Goal: Task Accomplishment & Management: Complete application form

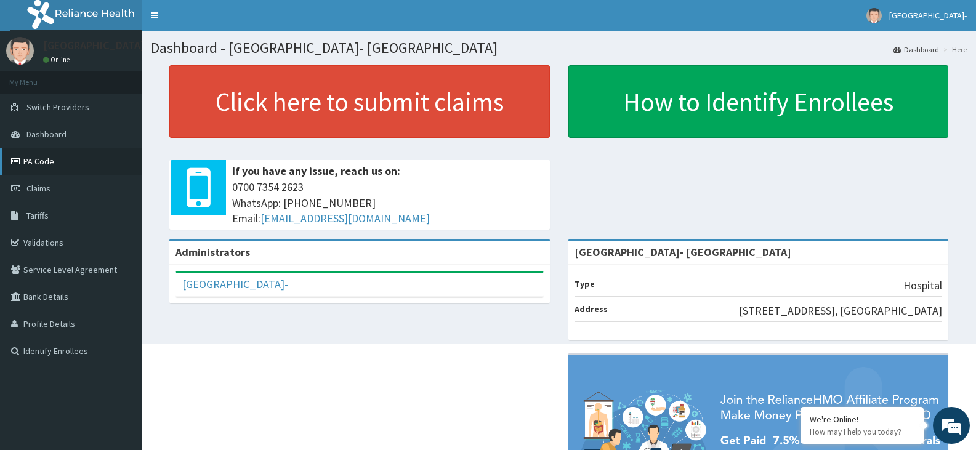
click at [50, 163] on link "PA Code" at bounding box center [71, 161] width 142 height 27
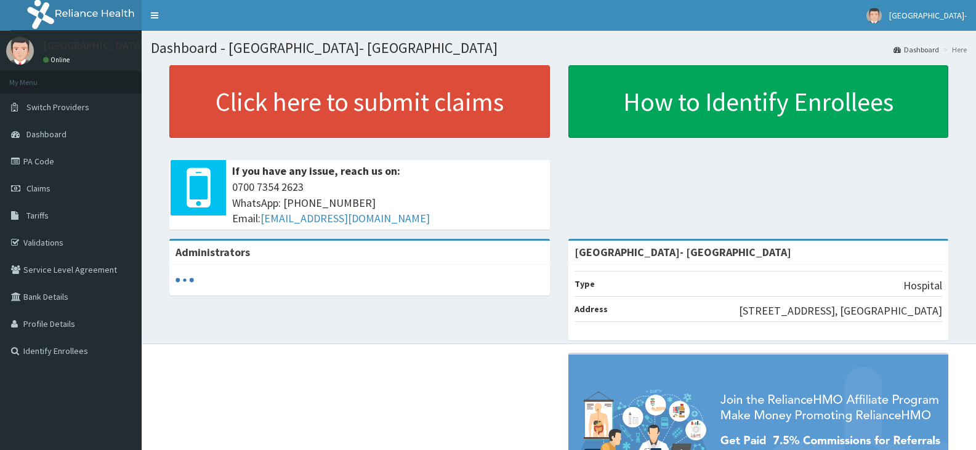
click at [39, 195] on link "Claims" at bounding box center [71, 188] width 142 height 27
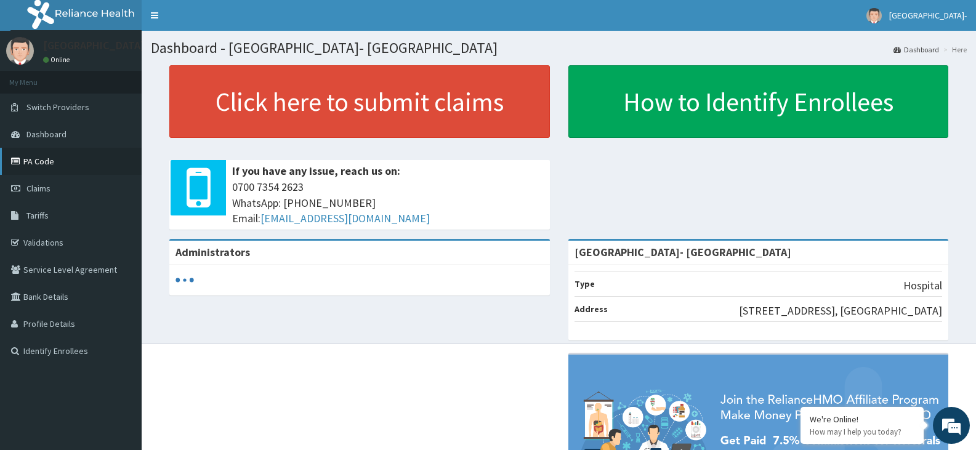
click at [15, 156] on link "PA Code" at bounding box center [71, 161] width 142 height 27
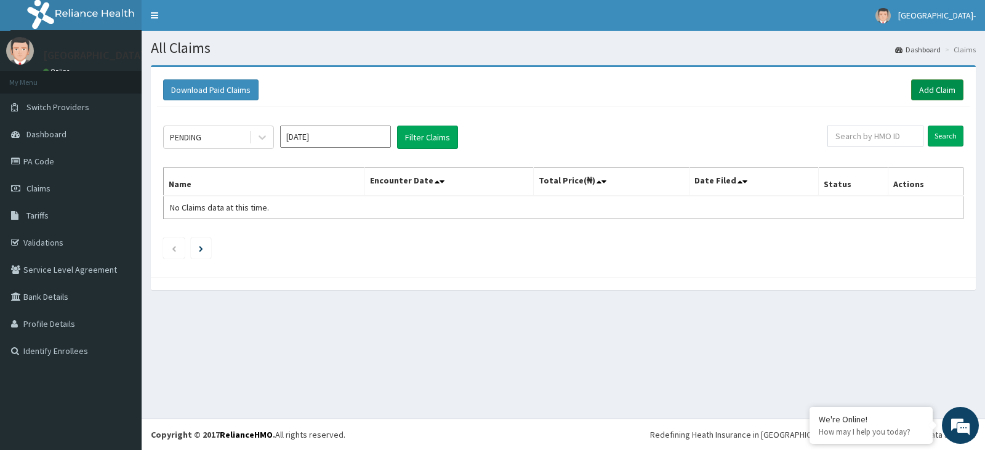
click at [932, 82] on link "Add Claim" at bounding box center [937, 89] width 52 height 21
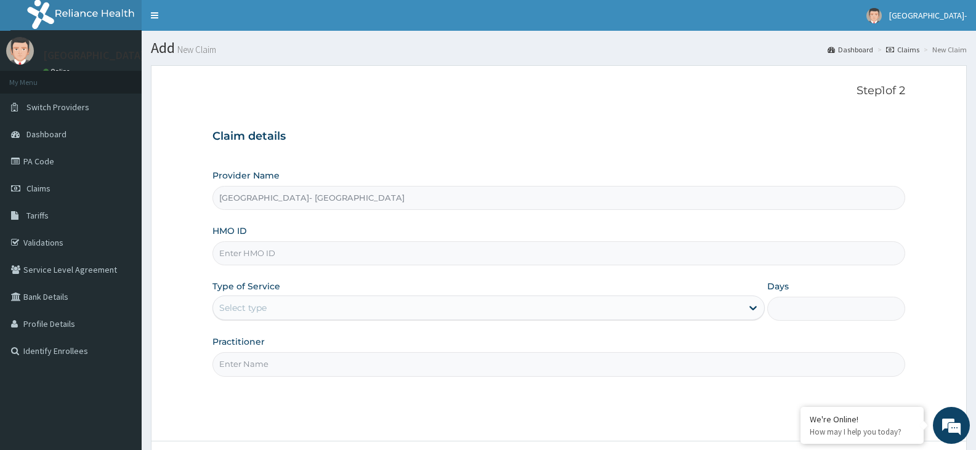
click at [278, 257] on input "HMO ID" at bounding box center [558, 253] width 693 height 24
click at [253, 257] on input "HMO ID" at bounding box center [558, 253] width 693 height 24
paste input "FMP/10098/D"
type input "FMP/10098/D"
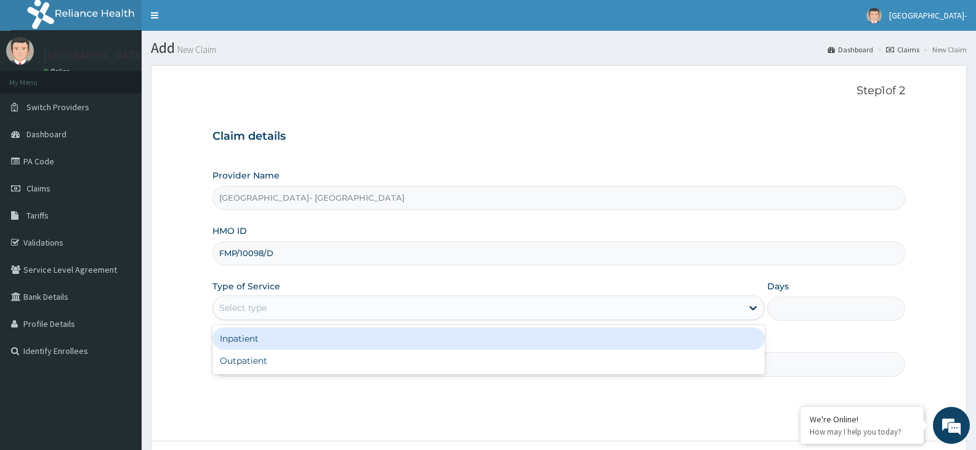
click at [302, 306] on div "Select type" at bounding box center [477, 308] width 528 height 20
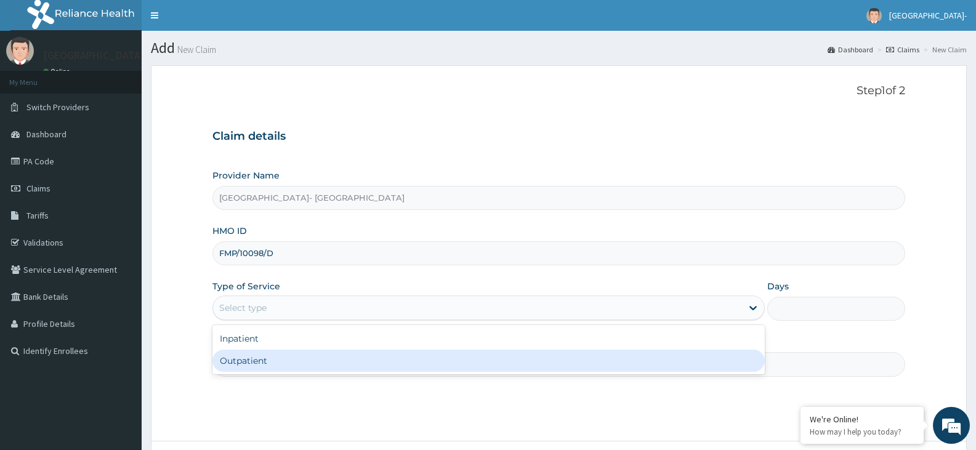
click at [267, 358] on div "Outpatient" at bounding box center [488, 361] width 552 height 22
type input "1"
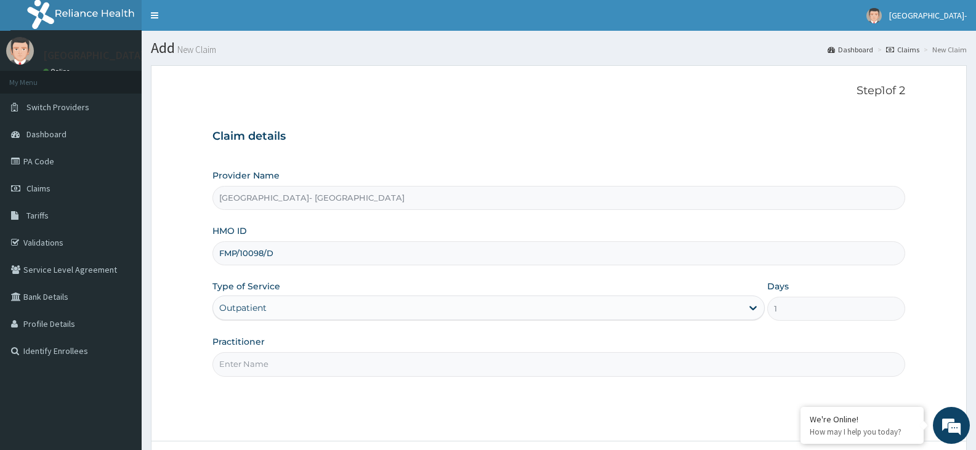
click at [319, 366] on input "Practitioner" at bounding box center [558, 364] width 693 height 24
type input "o"
type input "DR OYANNI"
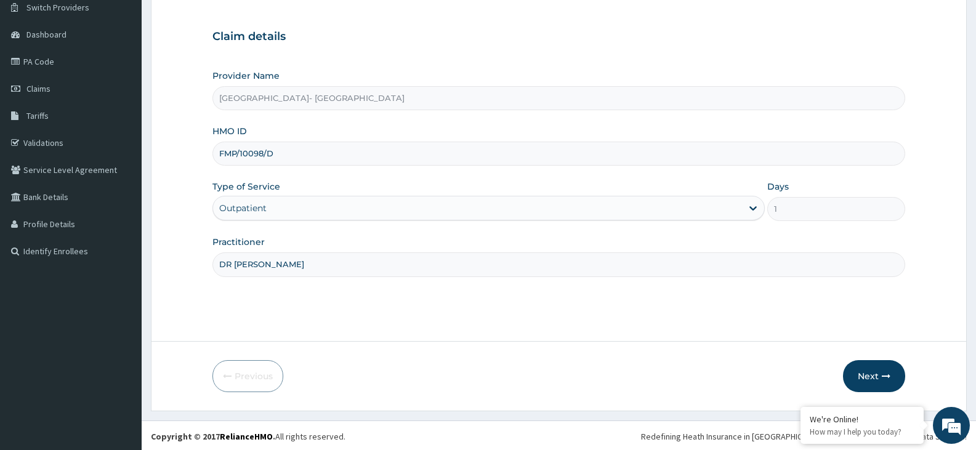
scroll to position [102, 0]
click at [863, 370] on button "Next" at bounding box center [874, 374] width 62 height 32
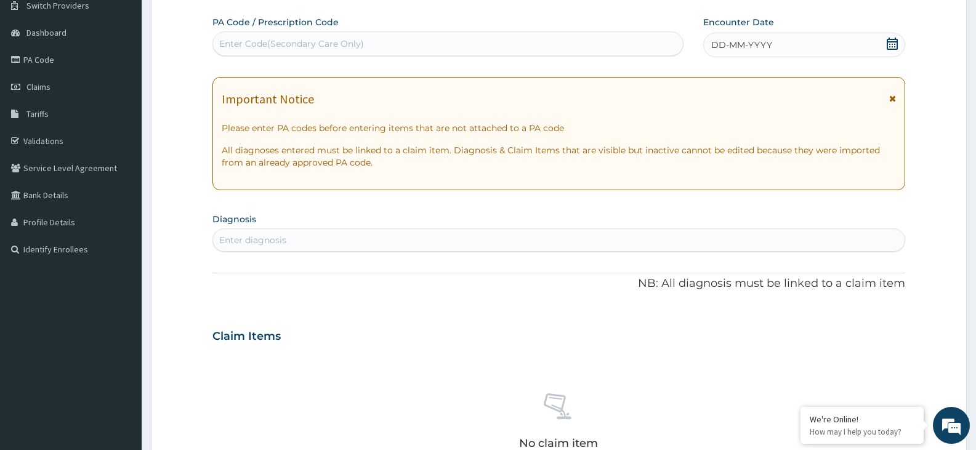
click at [435, 45] on div "Enter Code(Secondary Care Only)" at bounding box center [448, 44] width 470 height 20
paste input "PA/306633"
type input "PA/306633"
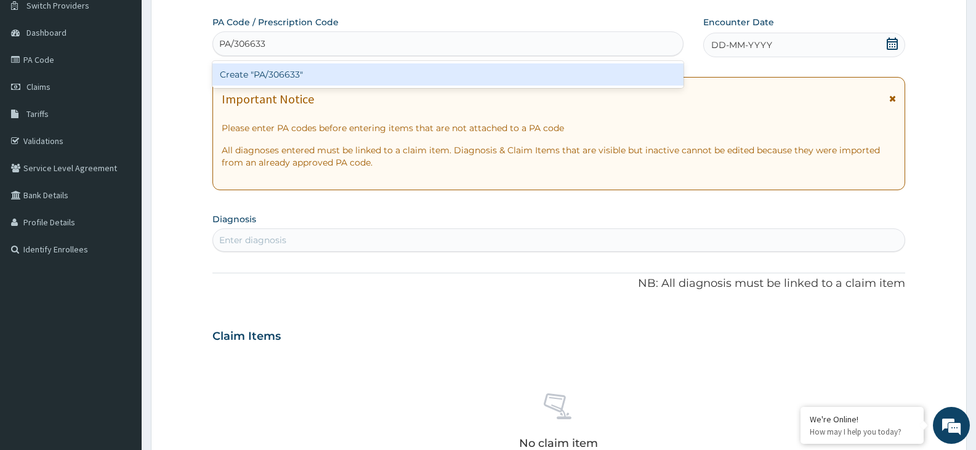
click at [447, 76] on div "Create "PA/306633"" at bounding box center [447, 74] width 471 height 22
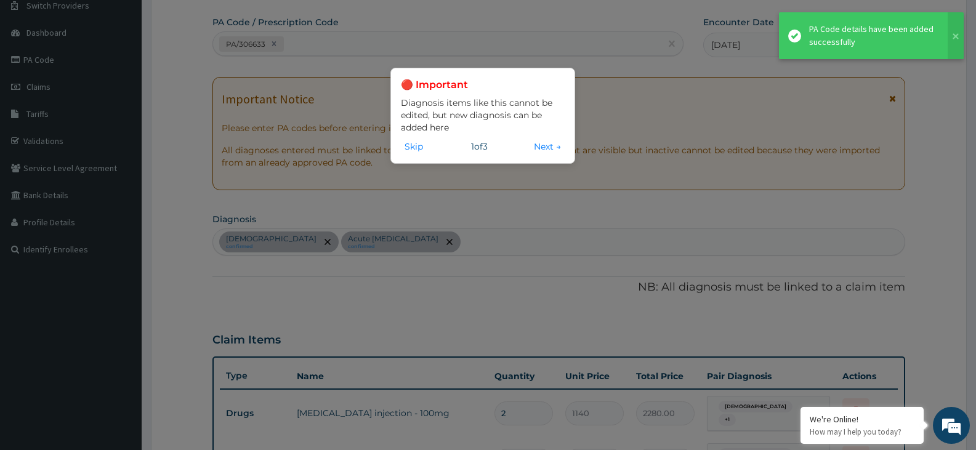
scroll to position [457, 0]
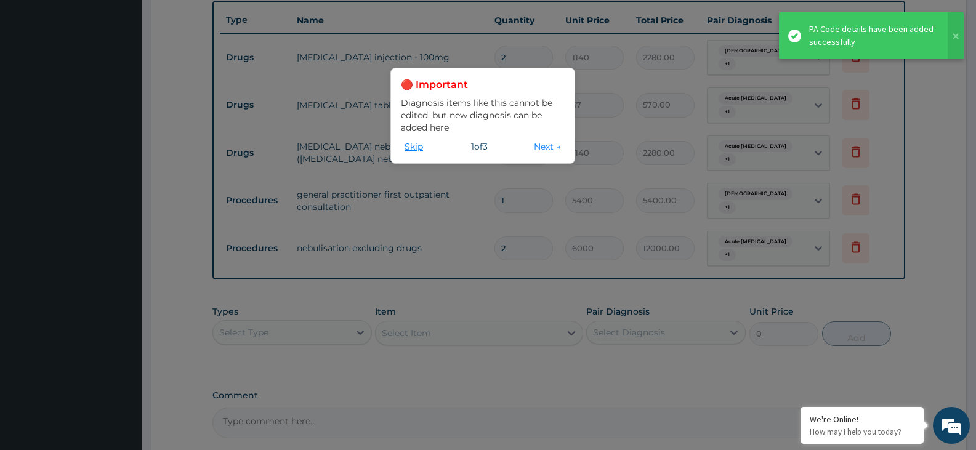
click at [419, 148] on button "Skip" at bounding box center [414, 147] width 26 height 14
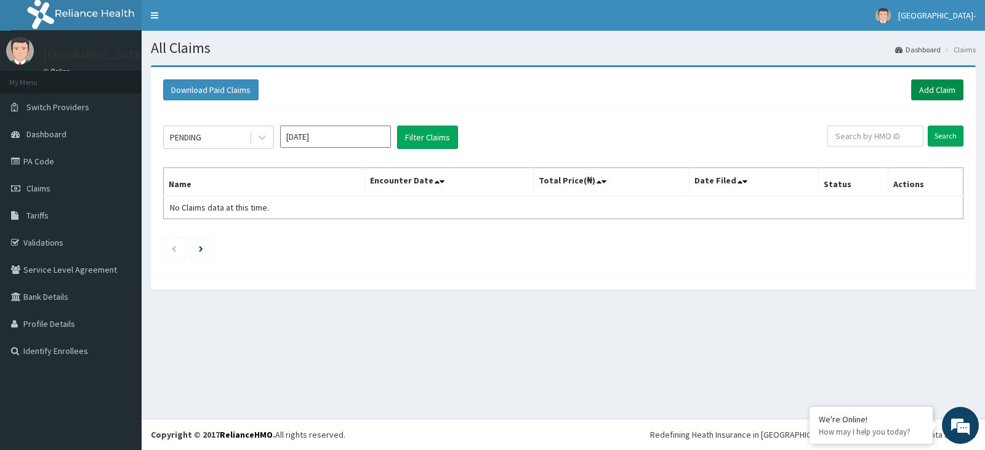
click at [927, 92] on link "Add Claim" at bounding box center [937, 89] width 52 height 21
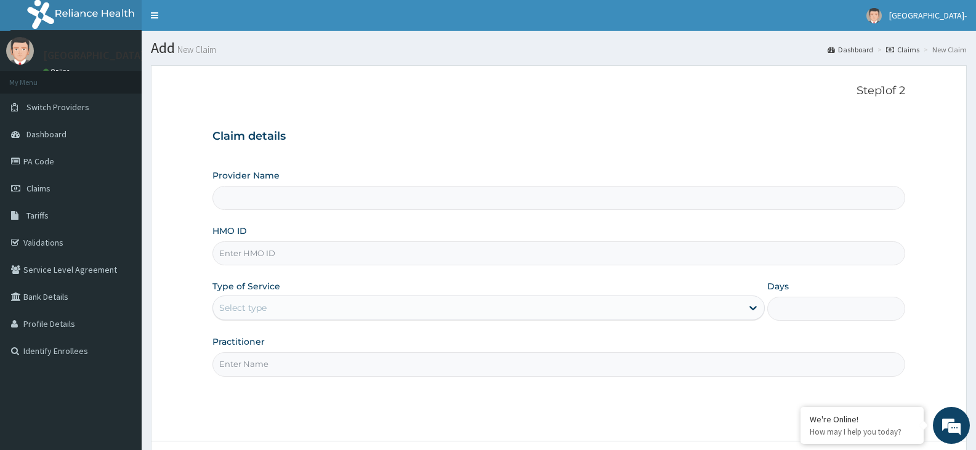
type input "[GEOGRAPHIC_DATA]- [GEOGRAPHIC_DATA]"
click at [283, 251] on input "HMO ID" at bounding box center [558, 253] width 693 height 24
paste input "FMP/10098/D"
type input "FMP/10098/D"
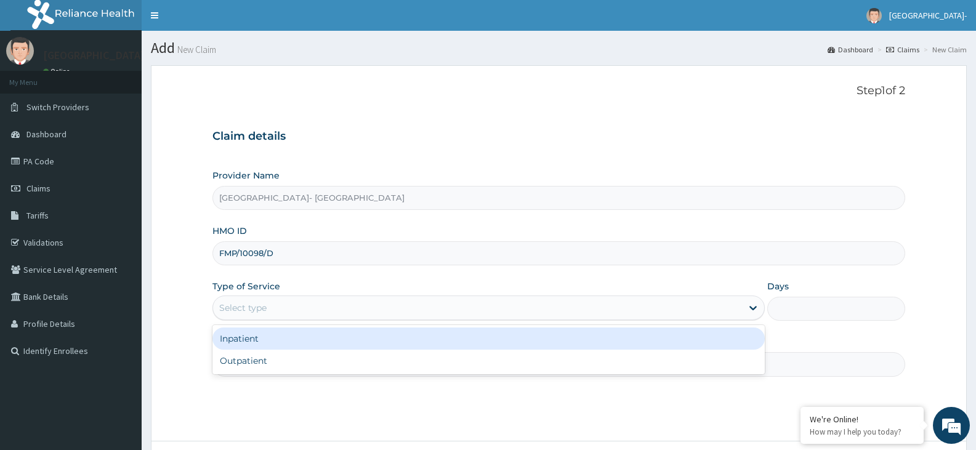
click at [281, 301] on div "Select type" at bounding box center [477, 308] width 528 height 20
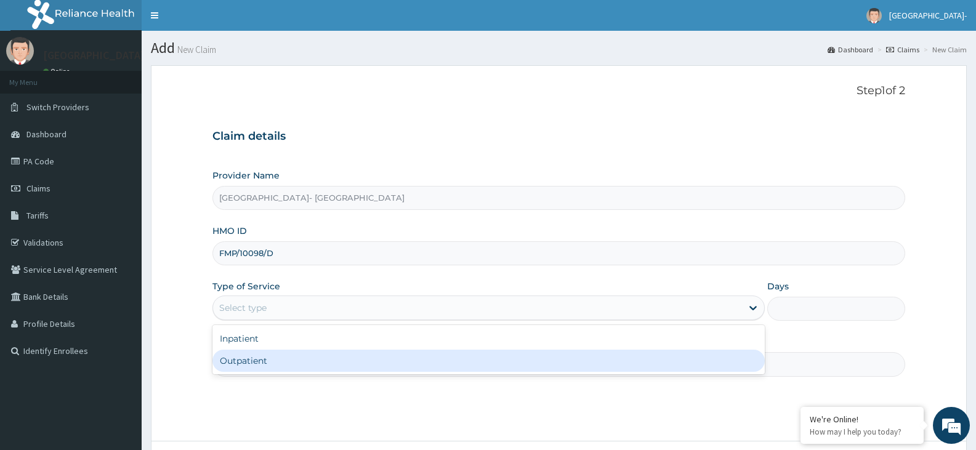
click at [276, 361] on div "Outpatient" at bounding box center [488, 361] width 552 height 22
type input "1"
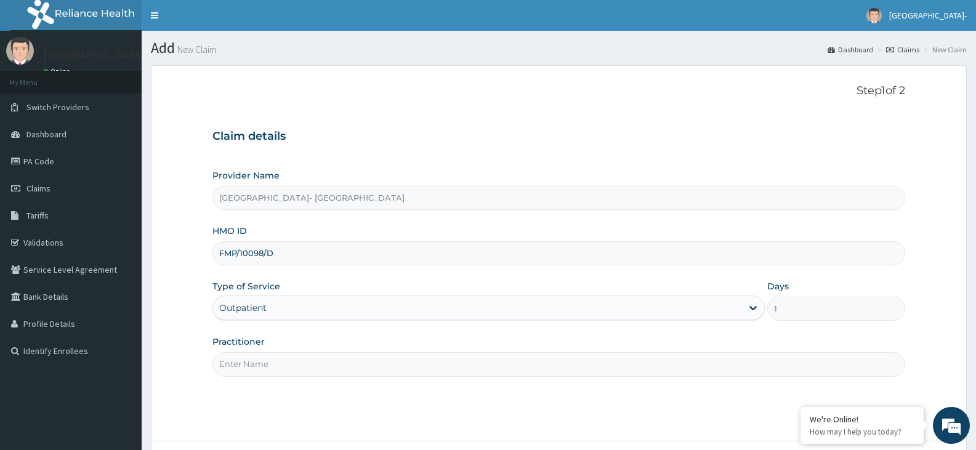
click at [316, 366] on input "Practitioner" at bounding box center [558, 364] width 693 height 24
type input "DR [PERSON_NAME]"
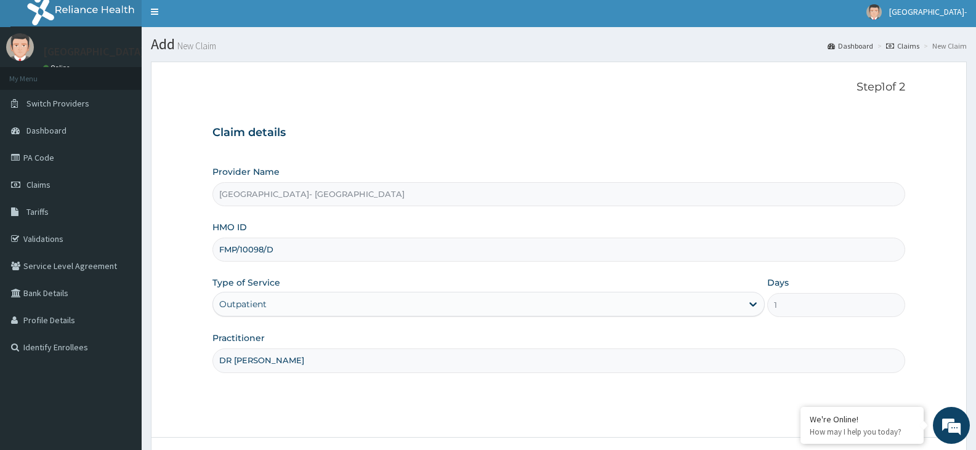
scroll to position [102, 0]
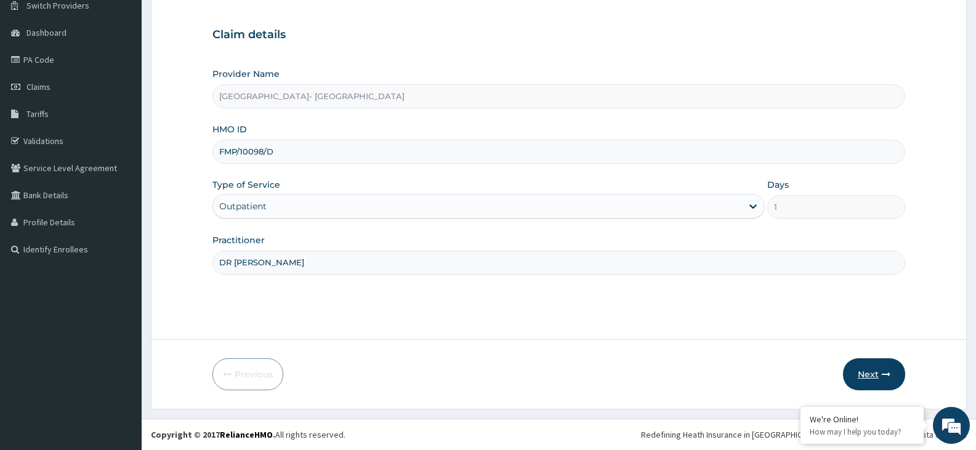
click at [867, 371] on button "Next" at bounding box center [874, 374] width 62 height 32
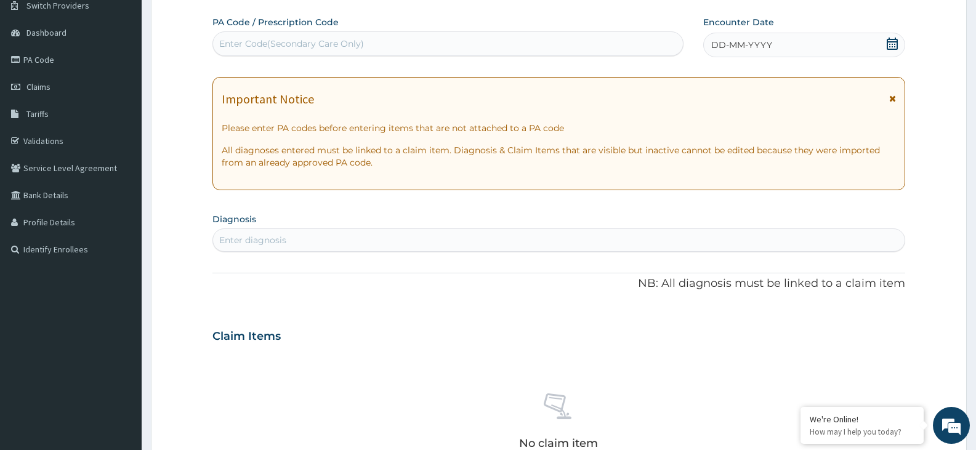
click at [281, 38] on div "Enter Code(Secondary Care Only)" at bounding box center [291, 44] width 145 height 12
drag, startPoint x: 281, startPoint y: 38, endPoint x: 264, endPoint y: 48, distance: 19.6
click at [264, 48] on div "Enter Code(Secondary Care Only)" at bounding box center [291, 44] width 145 height 12
paste input "PA/306633"
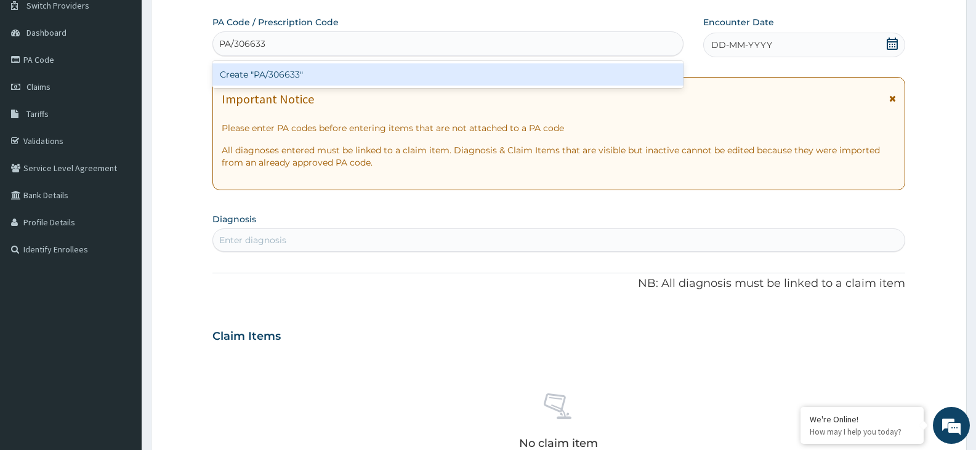
type input "PA/306633"
click at [185, 74] on form "Step 2 of 2 PA Code / Prescription Code option Create "PA/306633" focused, 1 of…" at bounding box center [559, 353] width 816 height 778
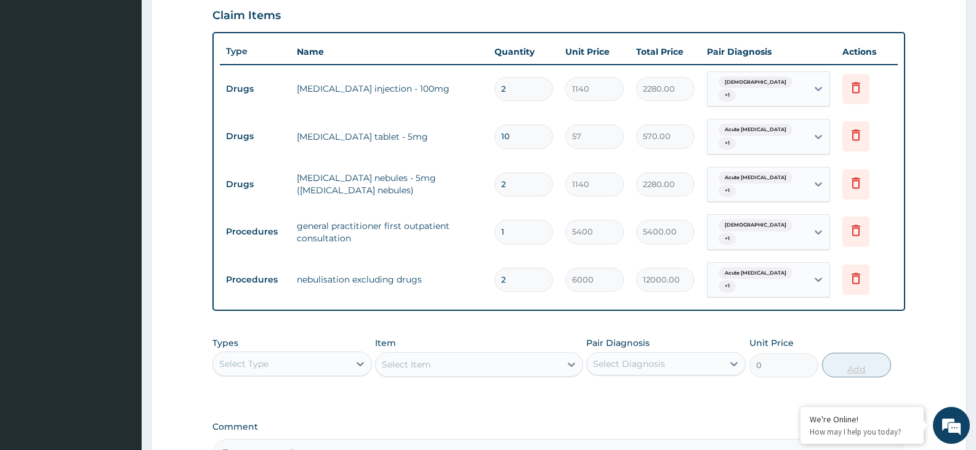
scroll to position [549, 0]
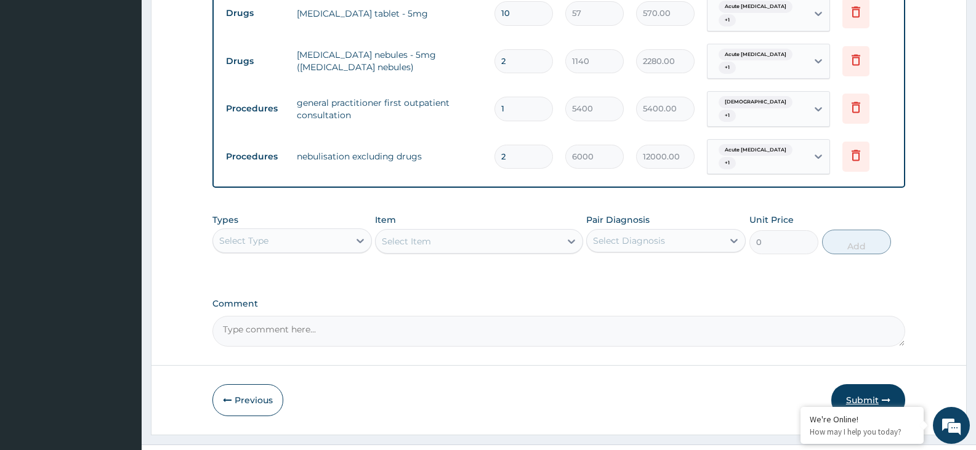
click at [870, 384] on button "Submit" at bounding box center [868, 400] width 74 height 32
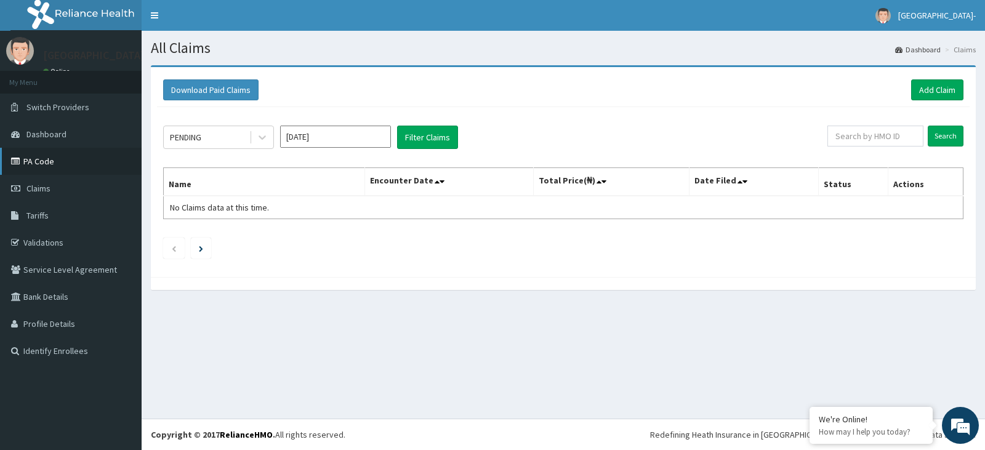
click at [44, 158] on link "PA Code" at bounding box center [71, 161] width 142 height 27
click at [925, 90] on link "Add Claim" at bounding box center [937, 89] width 52 height 21
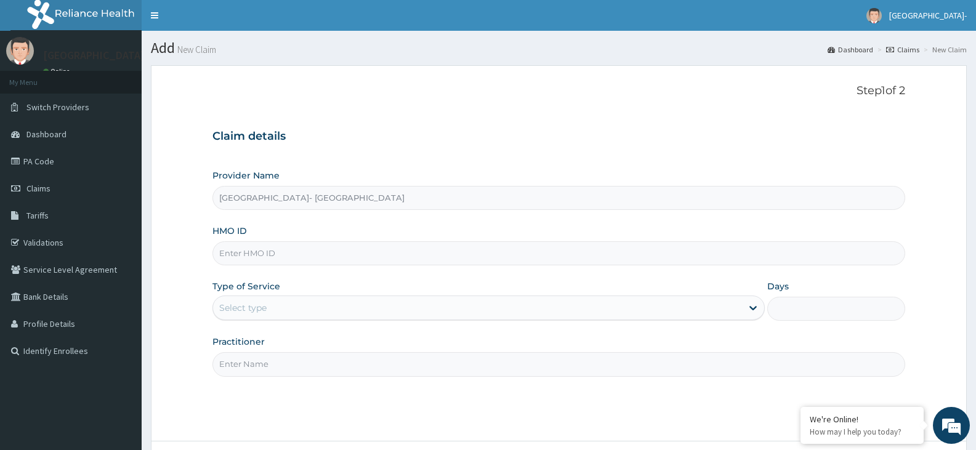
click at [266, 259] on input "HMO ID" at bounding box center [558, 253] width 693 height 24
paste input "FMP/10182/A"
type input "FMP/10182/A"
click at [319, 306] on div "Select type" at bounding box center [477, 308] width 528 height 20
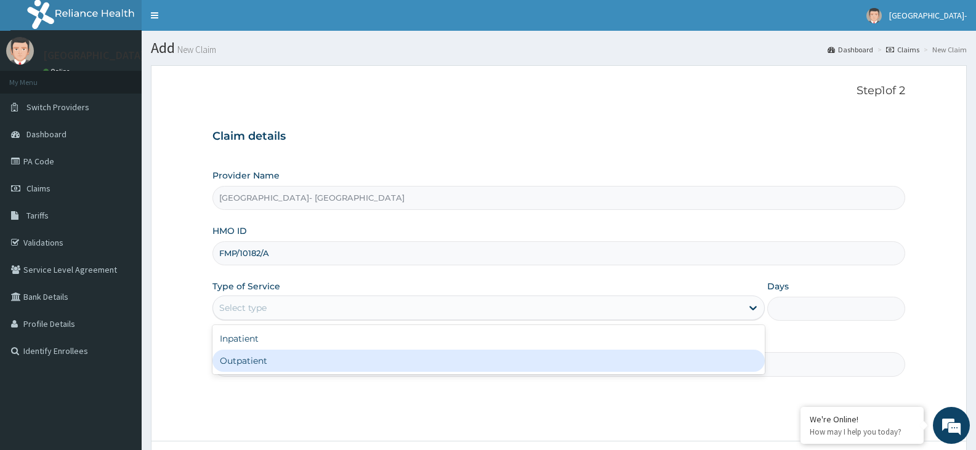
click at [286, 358] on div "Outpatient" at bounding box center [488, 361] width 552 height 22
type input "1"
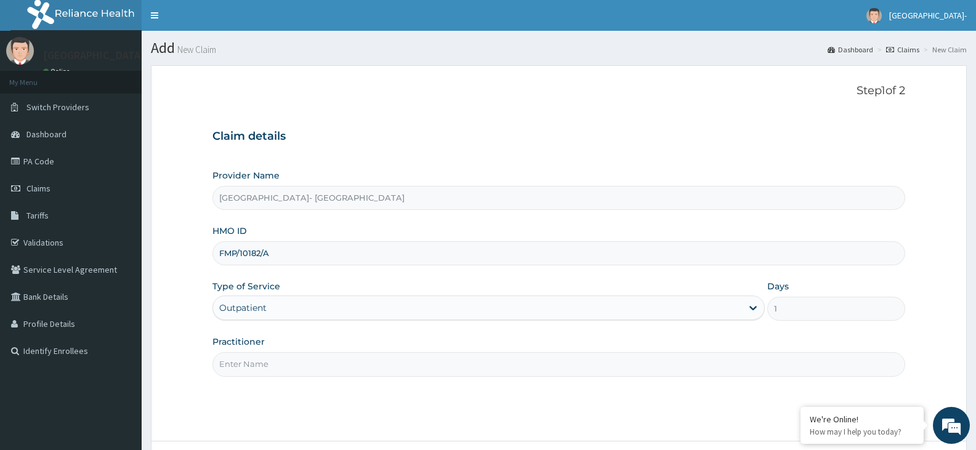
click at [258, 356] on input "Practitioner" at bounding box center [558, 364] width 693 height 24
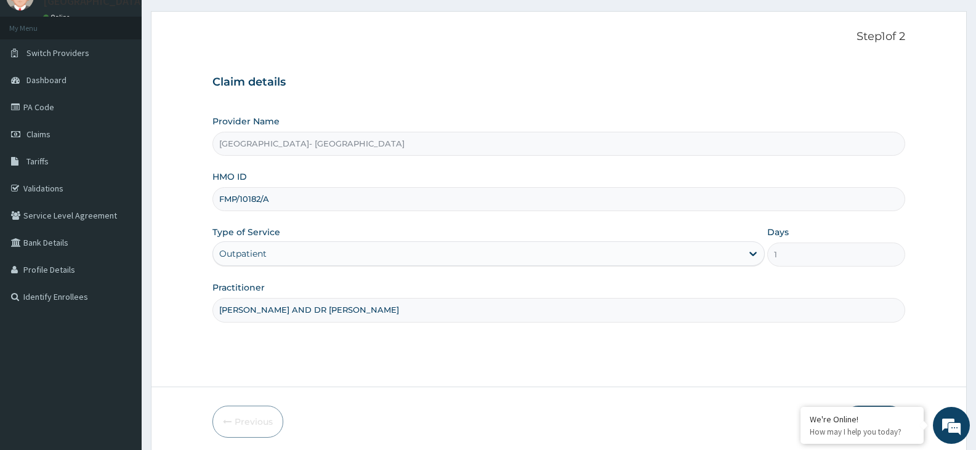
scroll to position [102, 0]
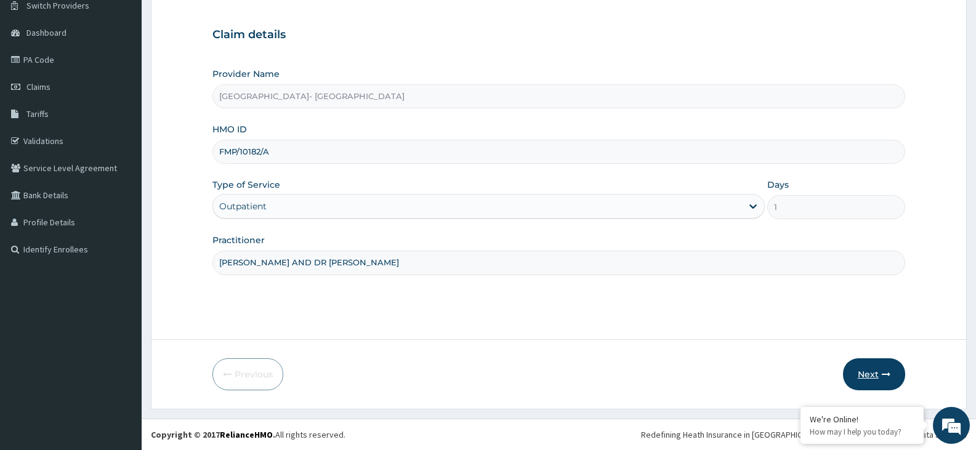
type input "DR ADEOYE AND DR OYANNI"
click at [869, 371] on button "Next" at bounding box center [874, 374] width 62 height 32
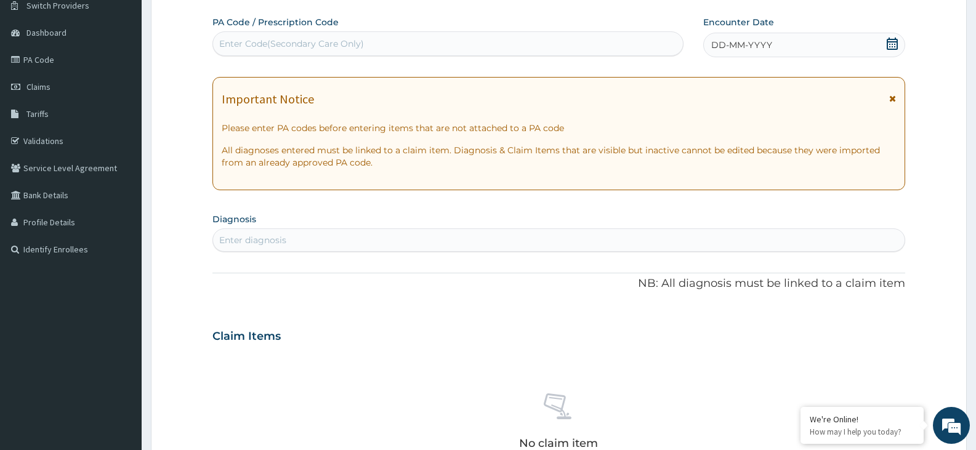
click at [363, 42] on div "Enter Code(Secondary Care Only)" at bounding box center [448, 44] width 470 height 20
paste input "PA/5BDF72"
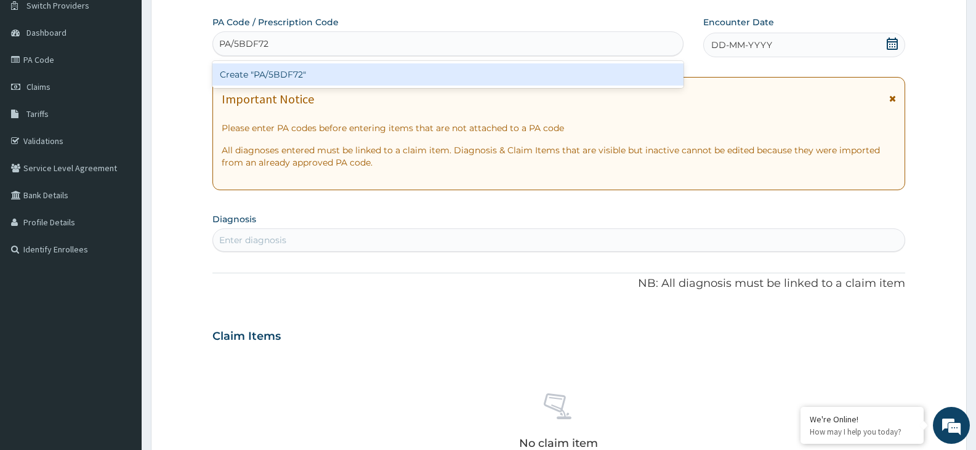
type input "PA/5BDF72"
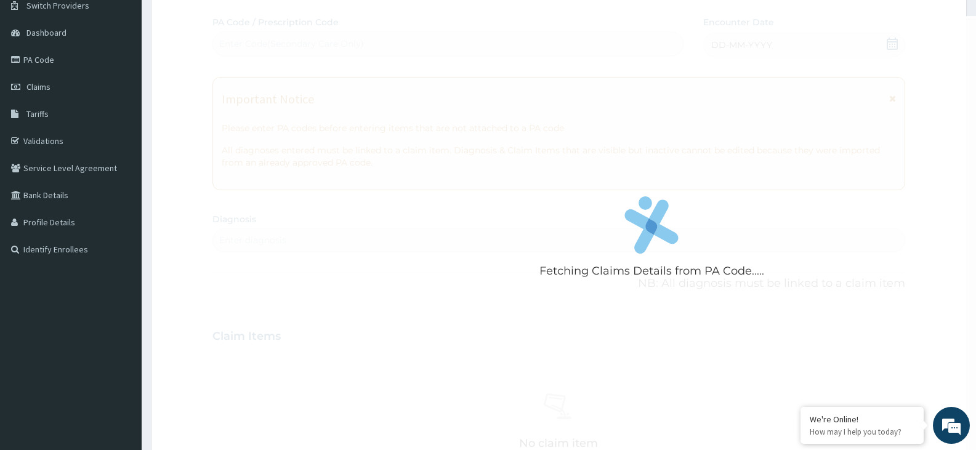
click at [178, 65] on form "Step 2 of 2 Fetching Claims Details from PA Code..... PA Code / Prescription Co…" at bounding box center [559, 353] width 816 height 778
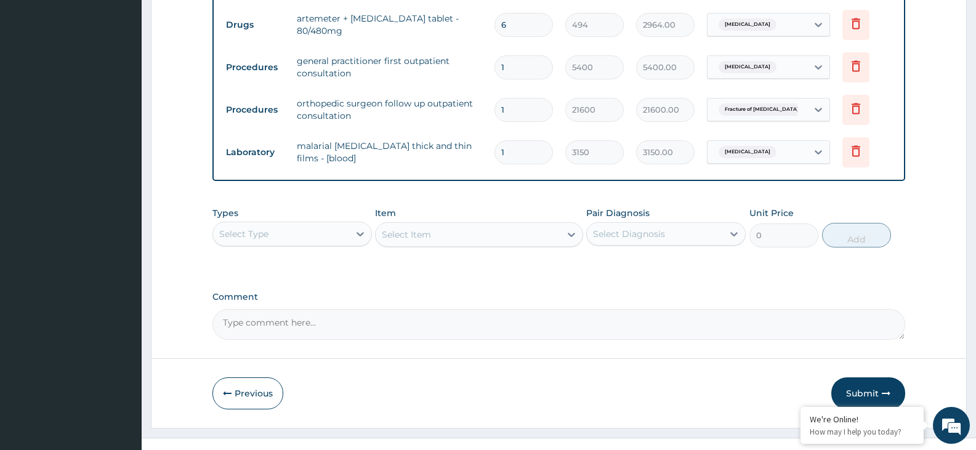
scroll to position [549, 0]
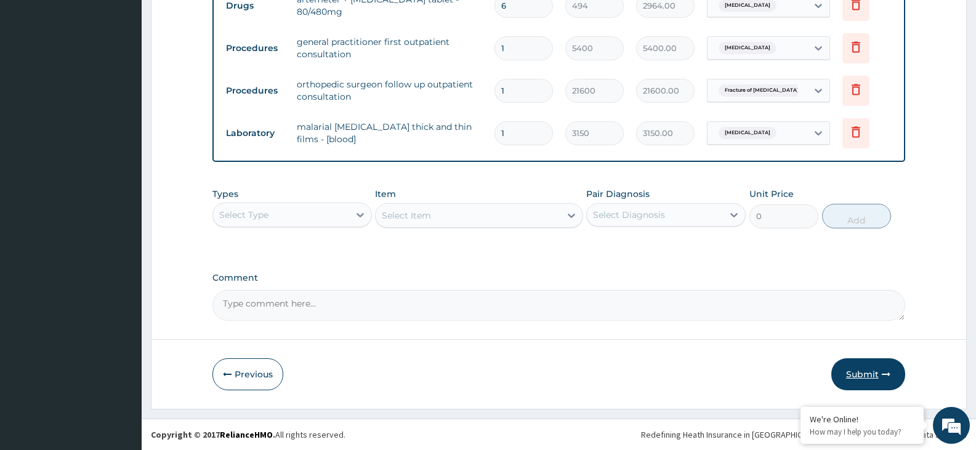
click at [865, 371] on button "Submit" at bounding box center [868, 374] width 74 height 32
